Goal: Task Accomplishment & Management: Manage account settings

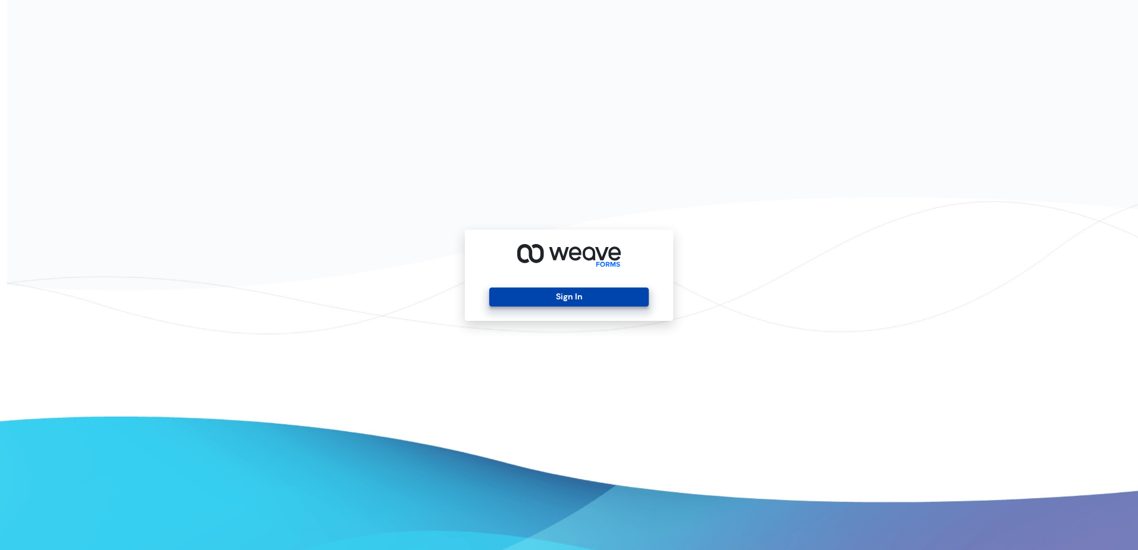
click at [587, 289] on button "Sign In" at bounding box center [568, 297] width 159 height 19
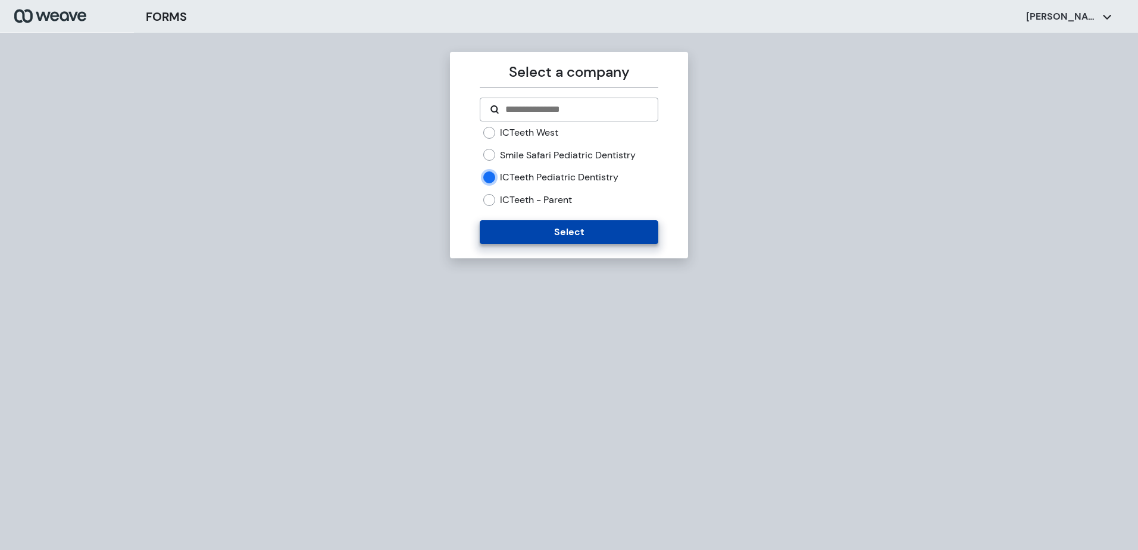
click at [517, 238] on button "Select" at bounding box center [569, 232] width 178 height 24
